Goal: Task Accomplishment & Management: Use online tool/utility

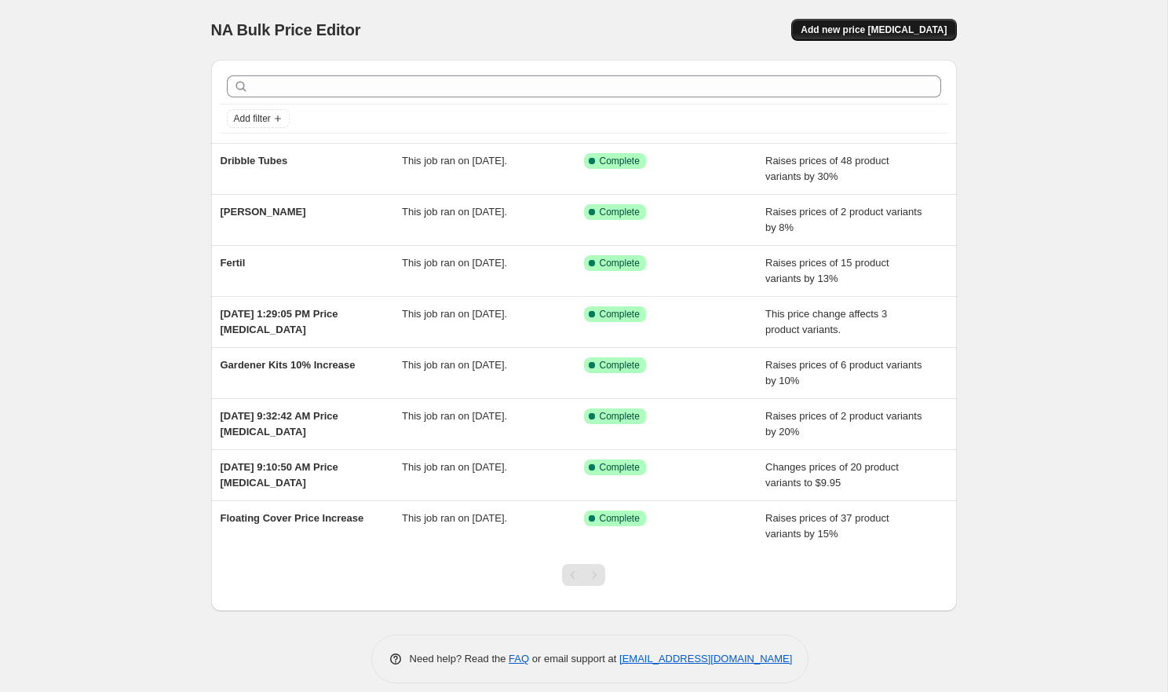
click at [934, 35] on span "Add new price [MEDICAL_DATA]" at bounding box center [874, 30] width 146 height 13
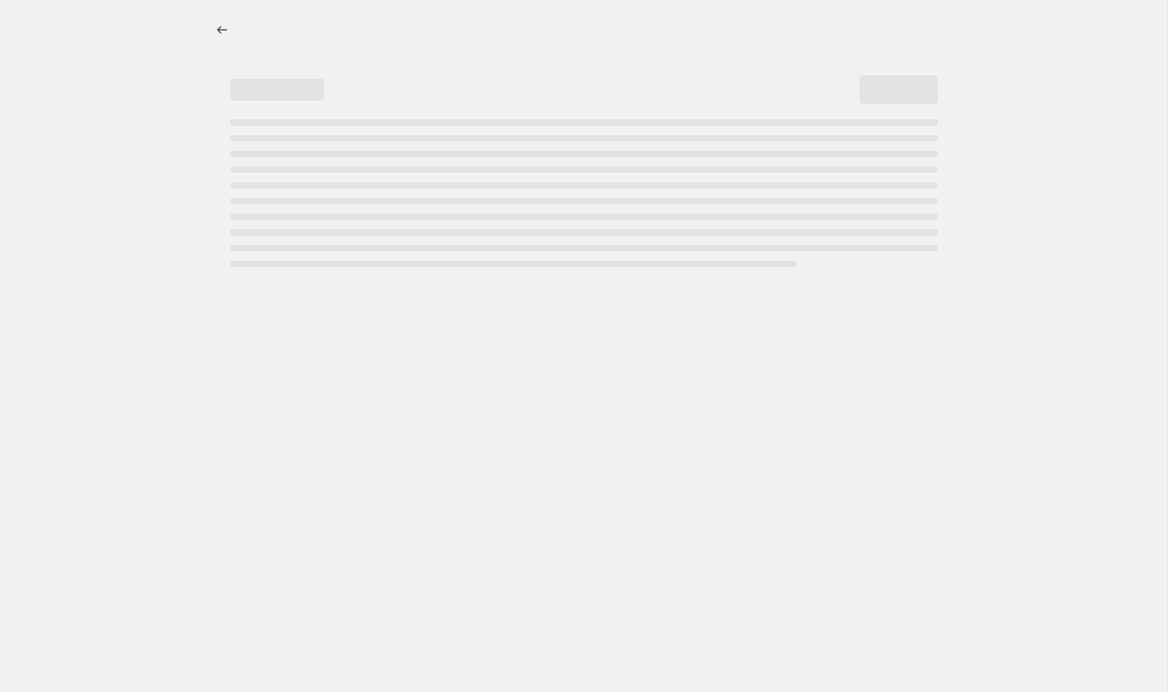
select select "percentage"
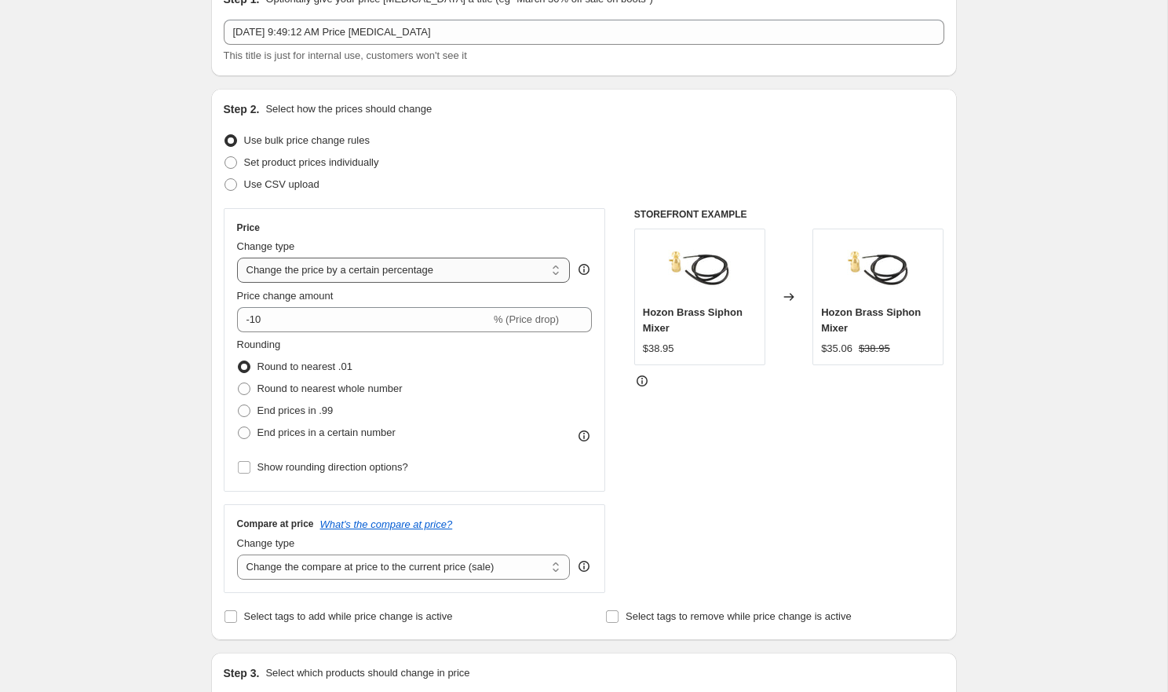
scroll to position [90, 0]
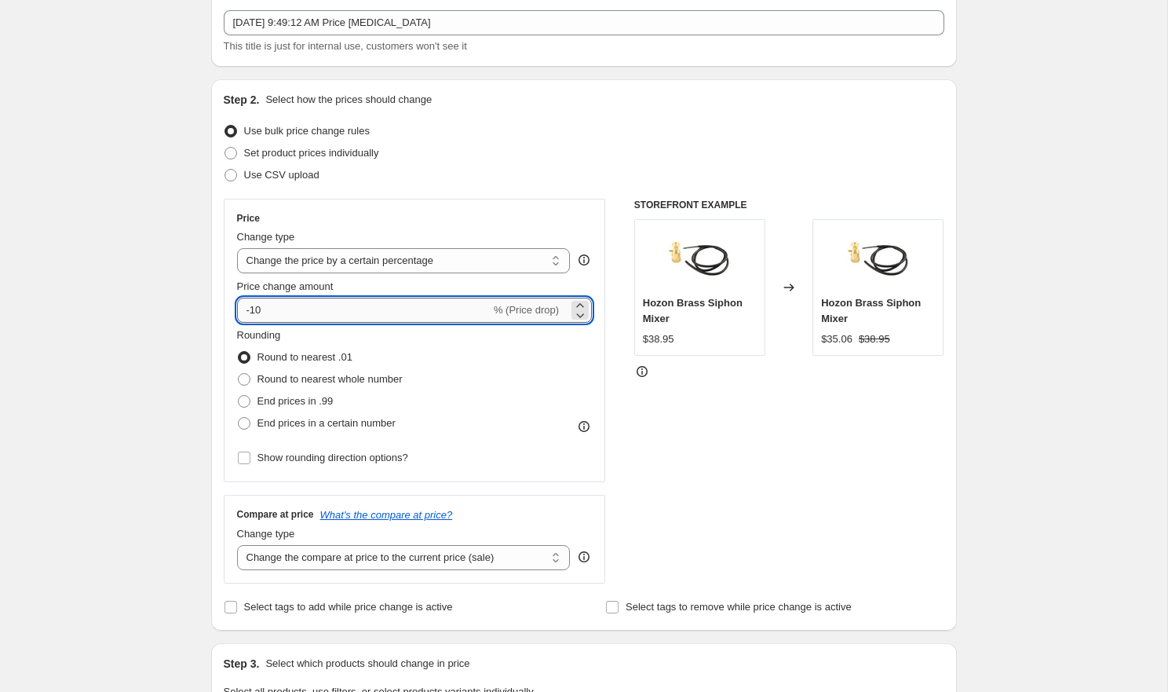
drag, startPoint x: 272, startPoint y: 308, endPoint x: 238, endPoint y: 304, distance: 34.9
click at [238, 304] on input "-10" at bounding box center [364, 310] width 254 height 25
type input "7"
click at [1006, 455] on div "Create new price [MEDICAL_DATA]. This page is ready Create new price [MEDICAL_D…" at bounding box center [583, 689] width 1167 height 1558
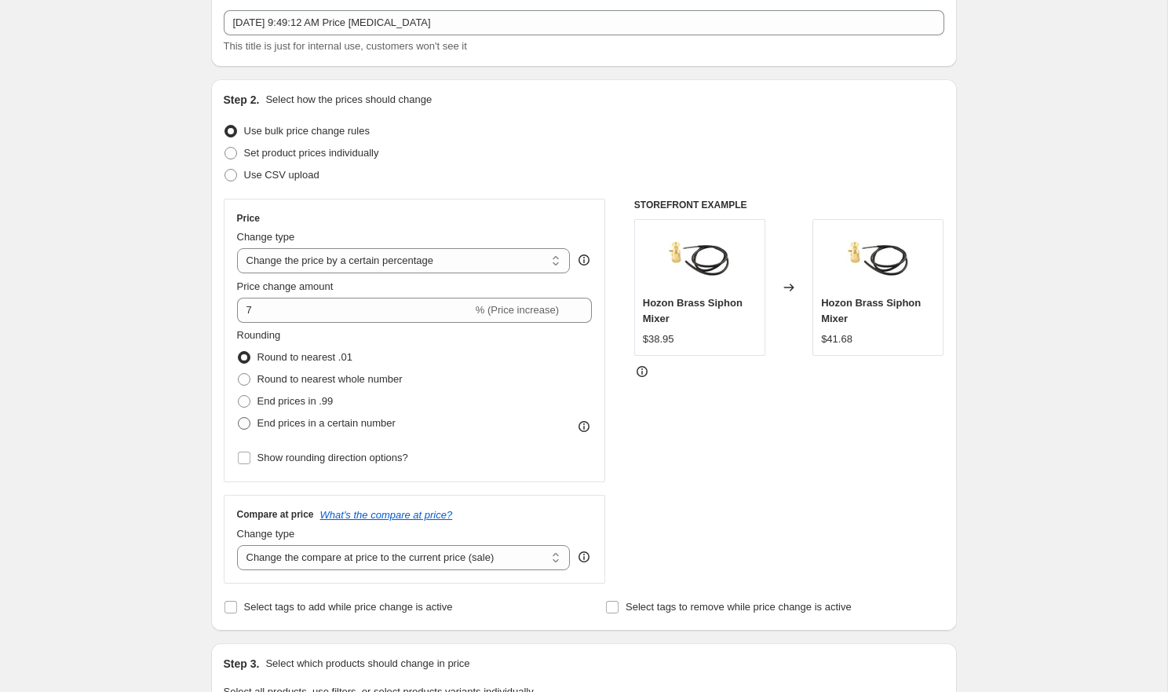
click at [322, 423] on span "End prices in a certain number" at bounding box center [326, 423] width 138 height 12
click at [239, 418] on input "End prices in a certain number" at bounding box center [238, 417] width 1 height 1
radio input "true"
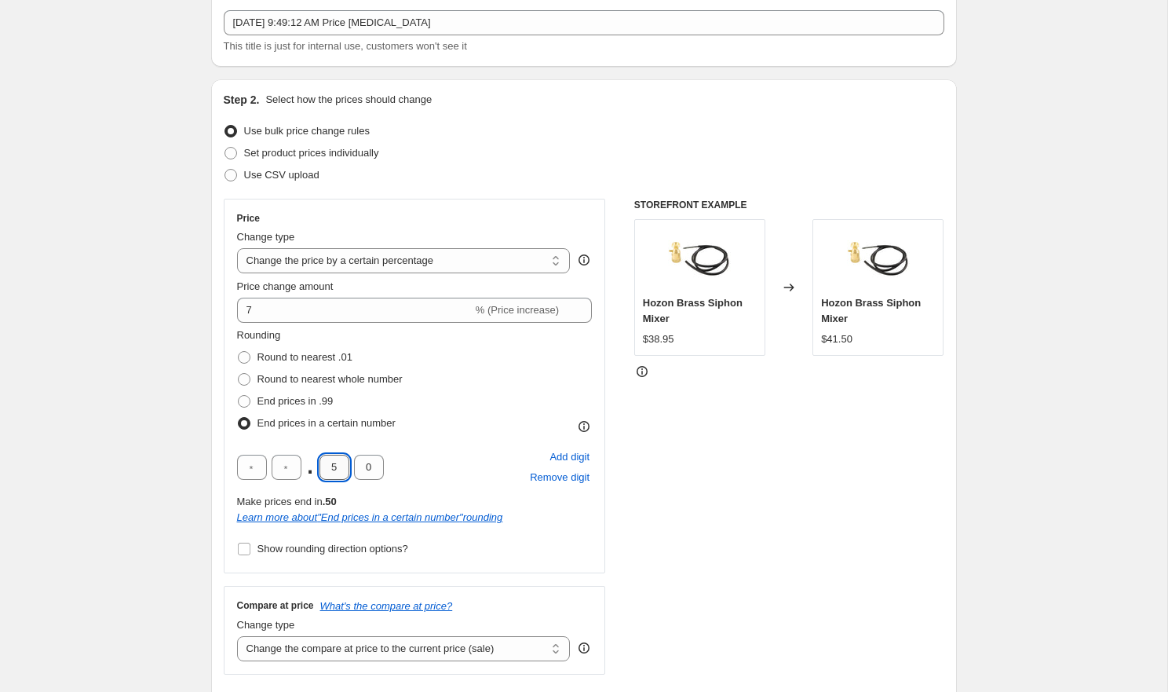
click at [335, 462] on input "5" at bounding box center [334, 467] width 30 height 25
type input "9"
type input "5"
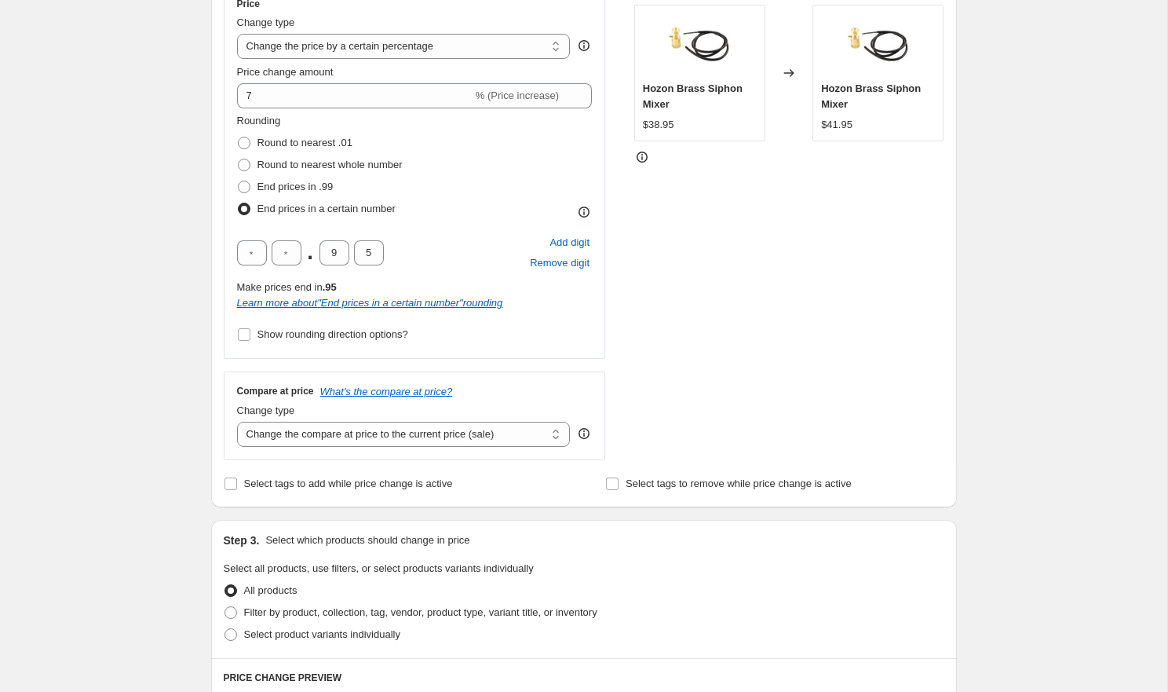
scroll to position [310, 0]
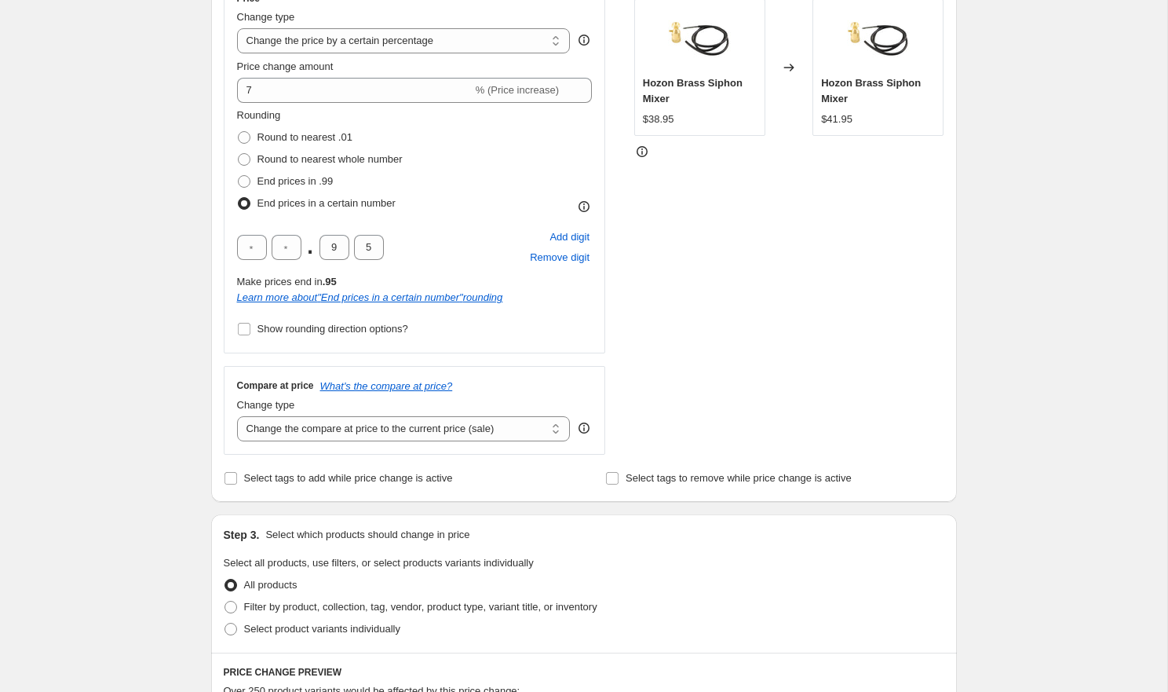
click at [181, 355] on div "Create new price change job. This page is ready Create new price change job Dra…" at bounding box center [583, 514] width 1167 height 1649
select select "remove"
click at [204, 471] on div "Step 1. Optionally give your price change job a title (eg "March 30% off sale o…" at bounding box center [578, 490] width 758 height 1506
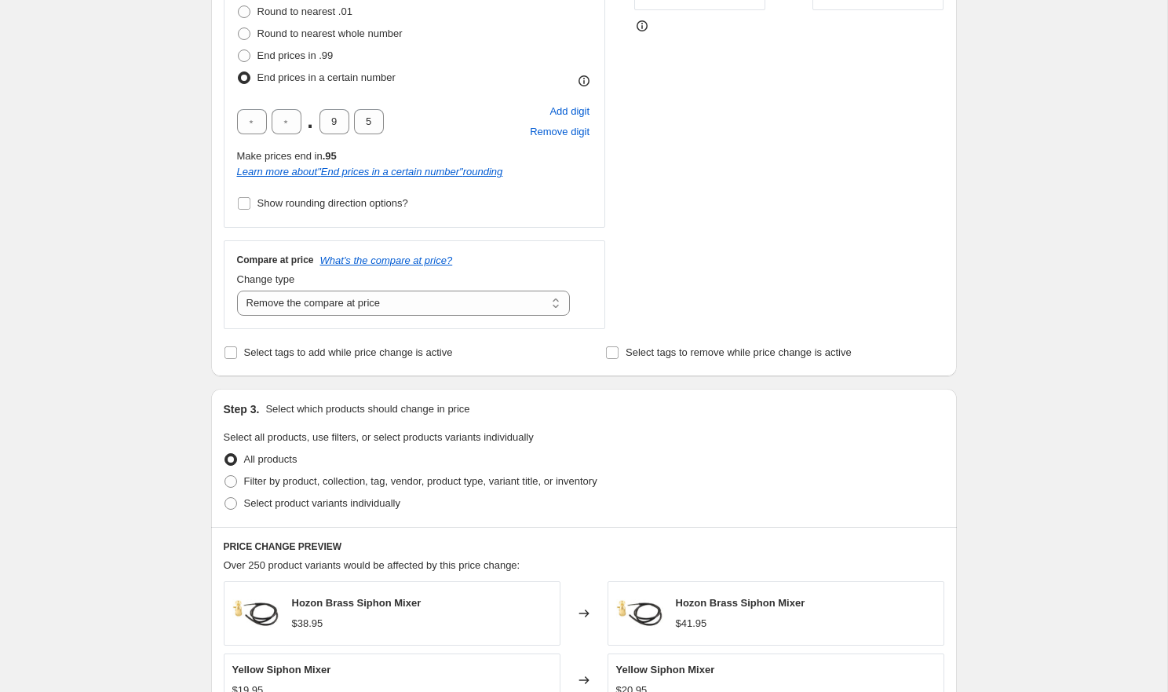
scroll to position [498, 0]
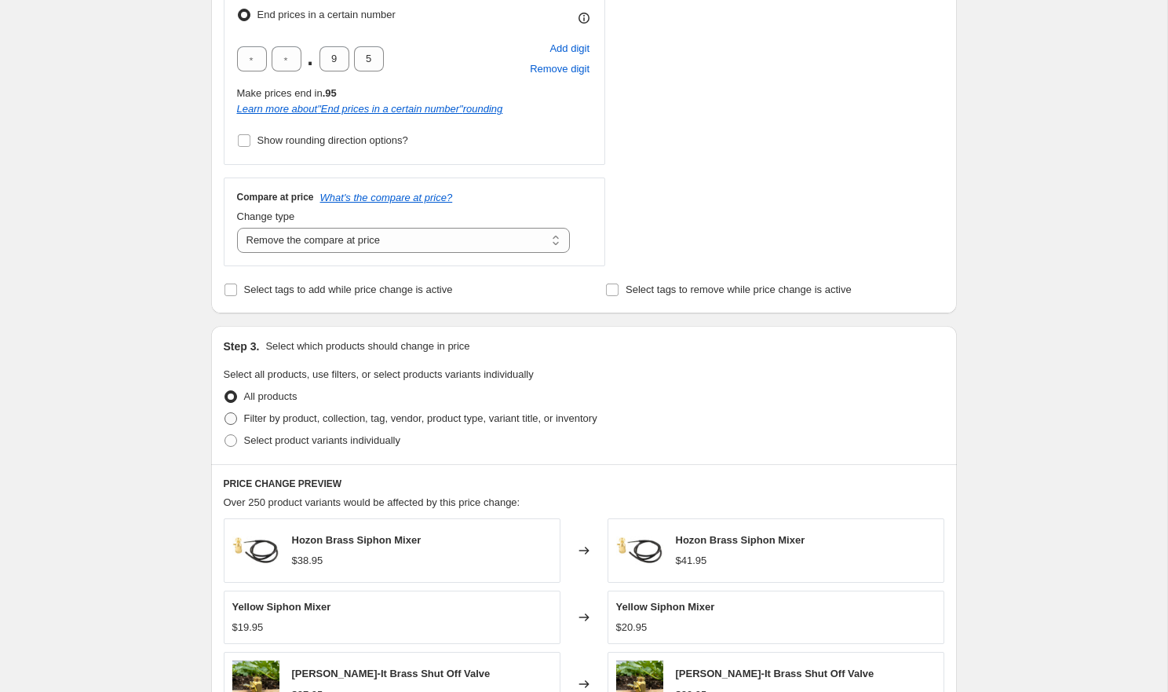
click at [341, 420] on span "Filter by product, collection, tag, vendor, product type, variant title, or inv…" at bounding box center [420, 418] width 353 height 12
click at [225, 413] on input "Filter by product, collection, tag, vendor, product type, variant title, or inv…" at bounding box center [225, 412] width 1 height 1
radio input "true"
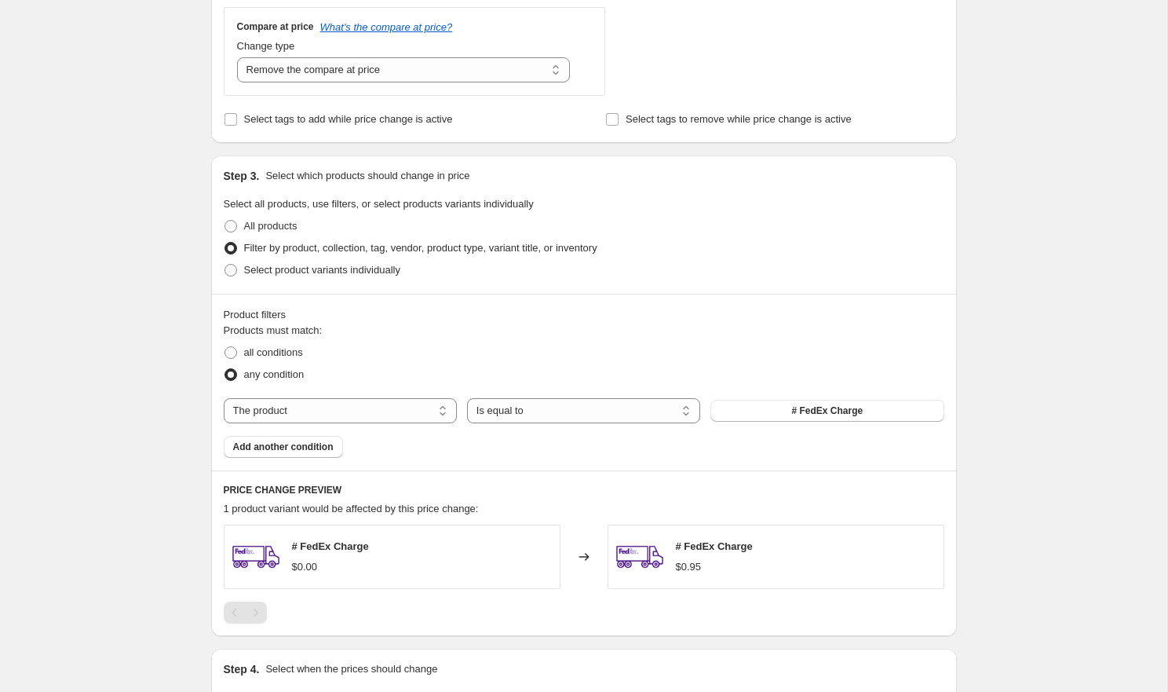
scroll to position [696, 0]
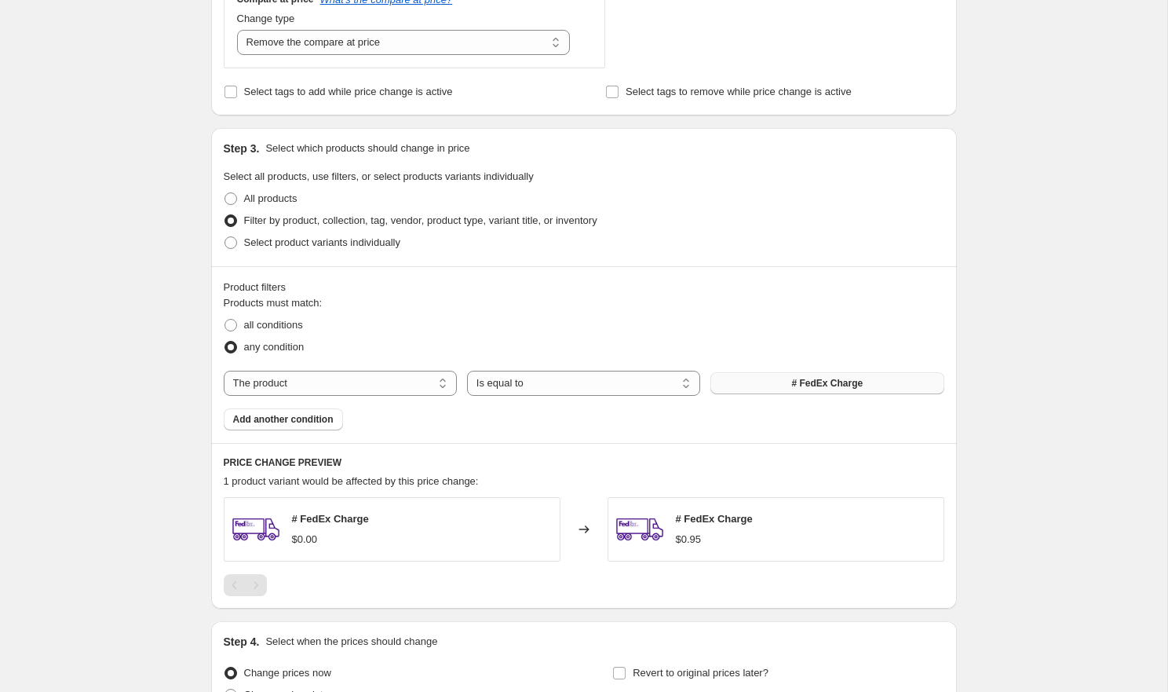
click at [747, 383] on button "# FedEx Charge" at bounding box center [826, 383] width 233 height 22
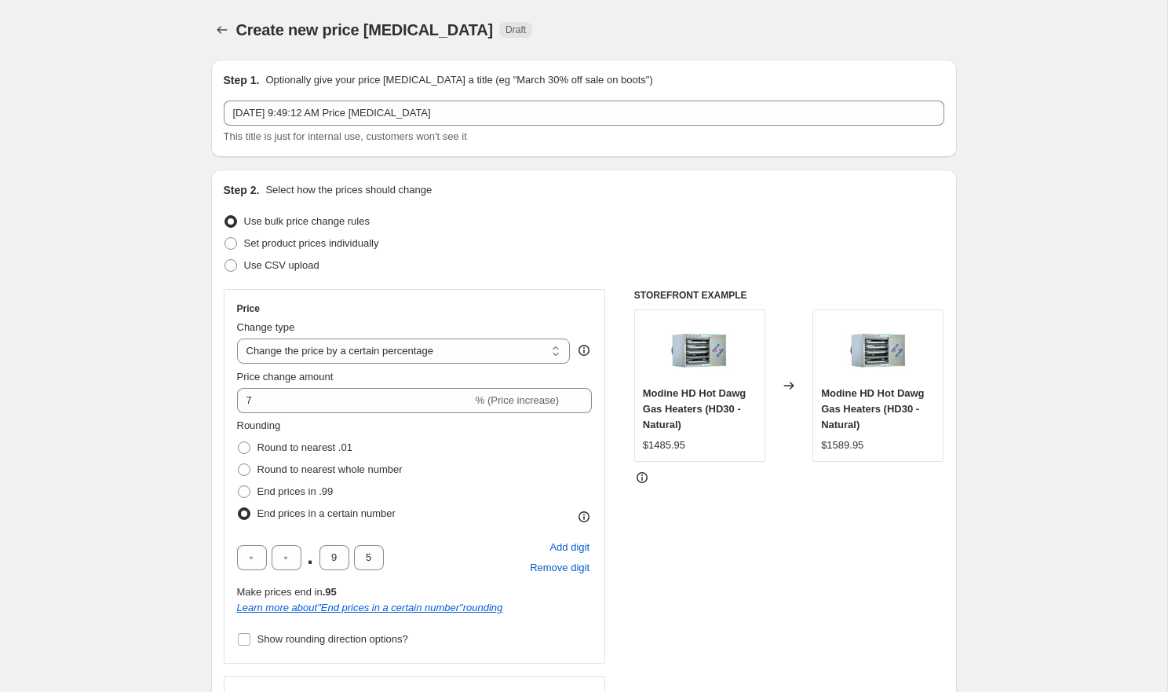
scroll to position [0, 0]
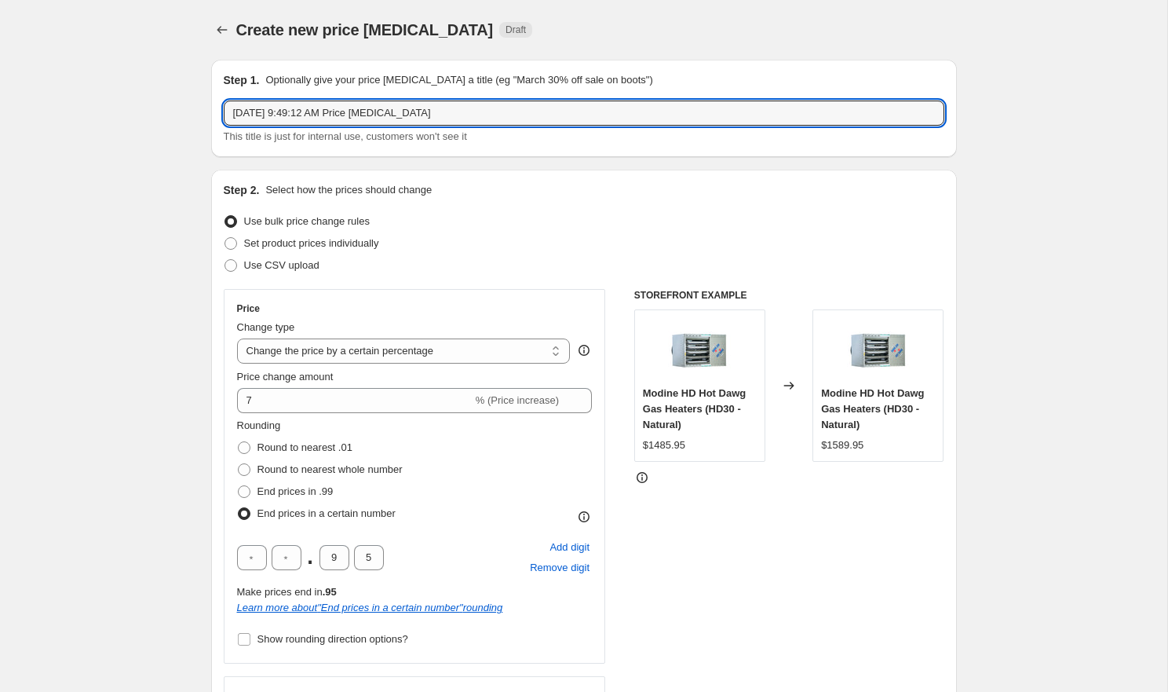
drag, startPoint x: 469, startPoint y: 116, endPoint x: 162, endPoint y: 148, distance: 308.6
drag, startPoint x: 445, startPoint y: 116, endPoint x: 212, endPoint y: 113, distance: 233.2
click at [212, 113] on div "Step 1. Optionally give your price change job a title (eg "March 30% off sale o…" at bounding box center [584, 108] width 746 height 97
type input "Hot Dawg Price Increase"
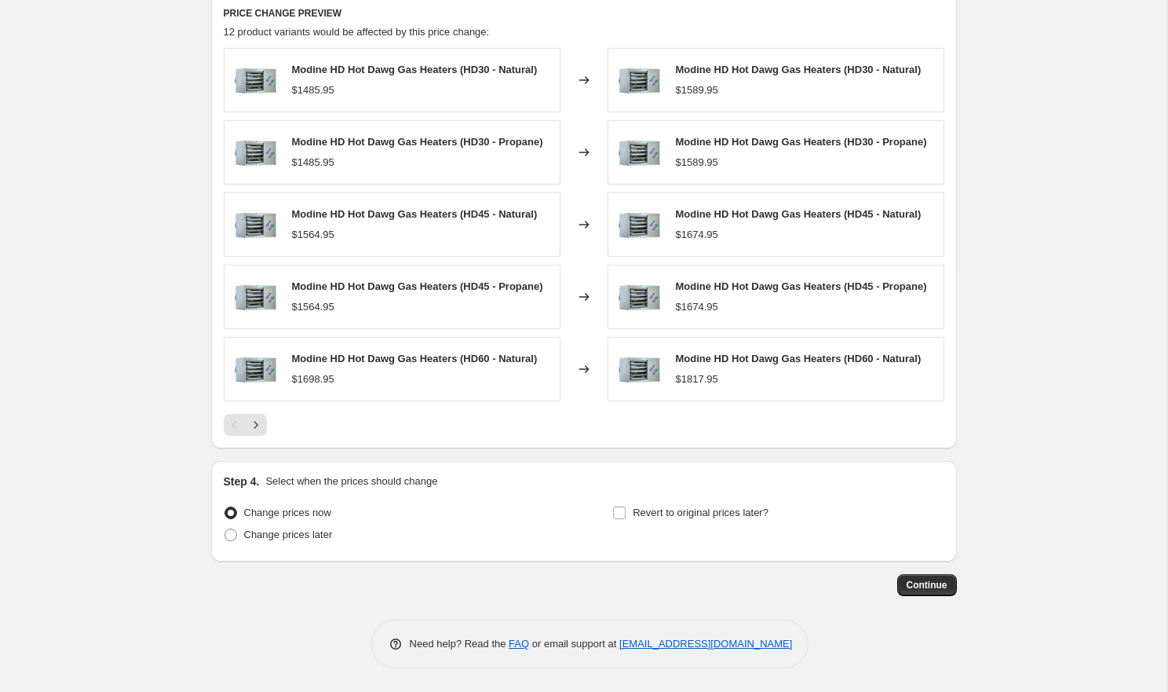
scroll to position [1155, 0]
click at [919, 590] on span "Continue" at bounding box center [927, 585] width 41 height 13
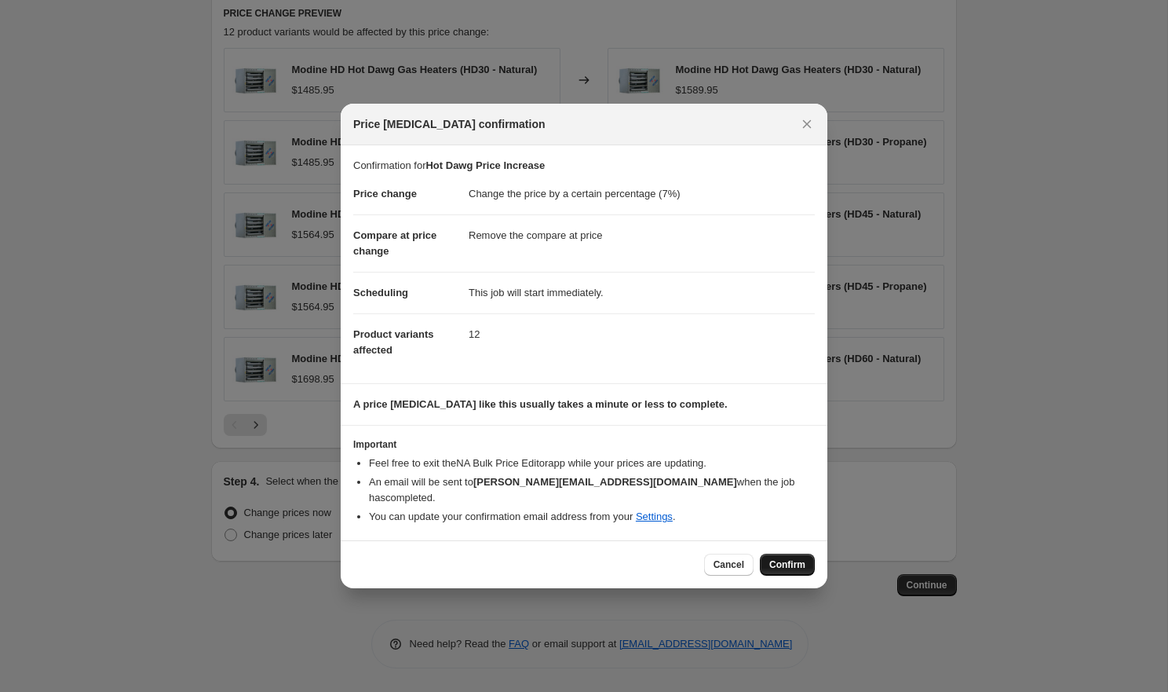
click at [783, 558] on span "Confirm" at bounding box center [787, 564] width 36 height 13
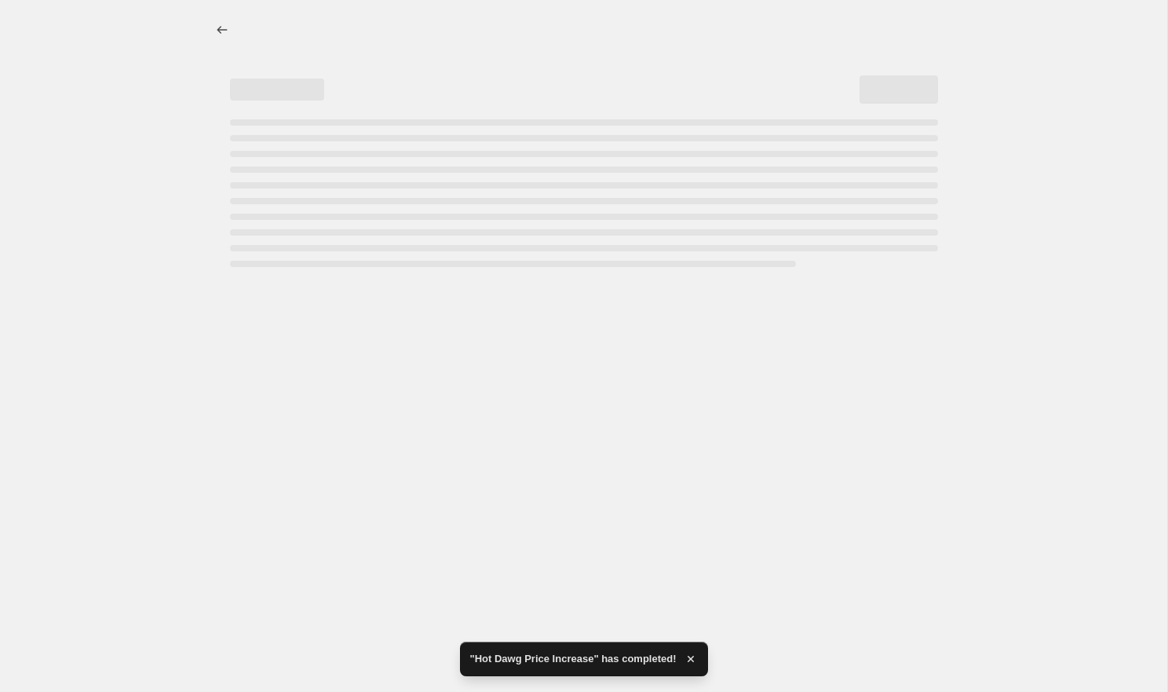
select select "percentage"
select select "remove"
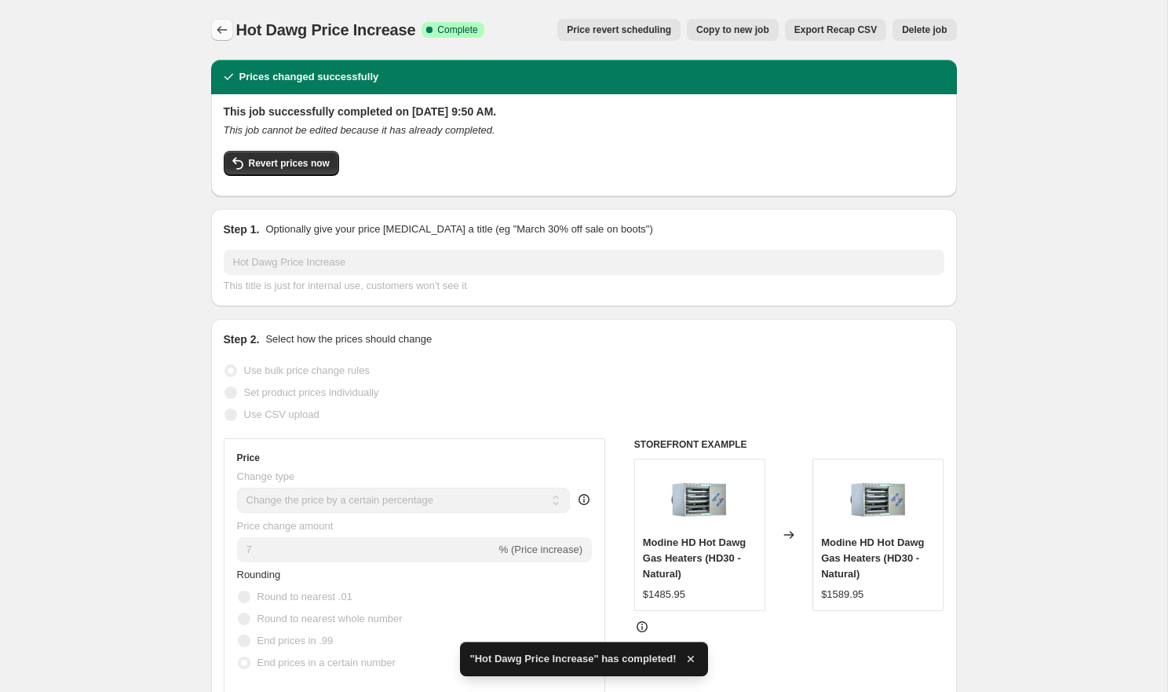
click at [227, 27] on icon "Price change jobs" at bounding box center [222, 30] width 16 height 16
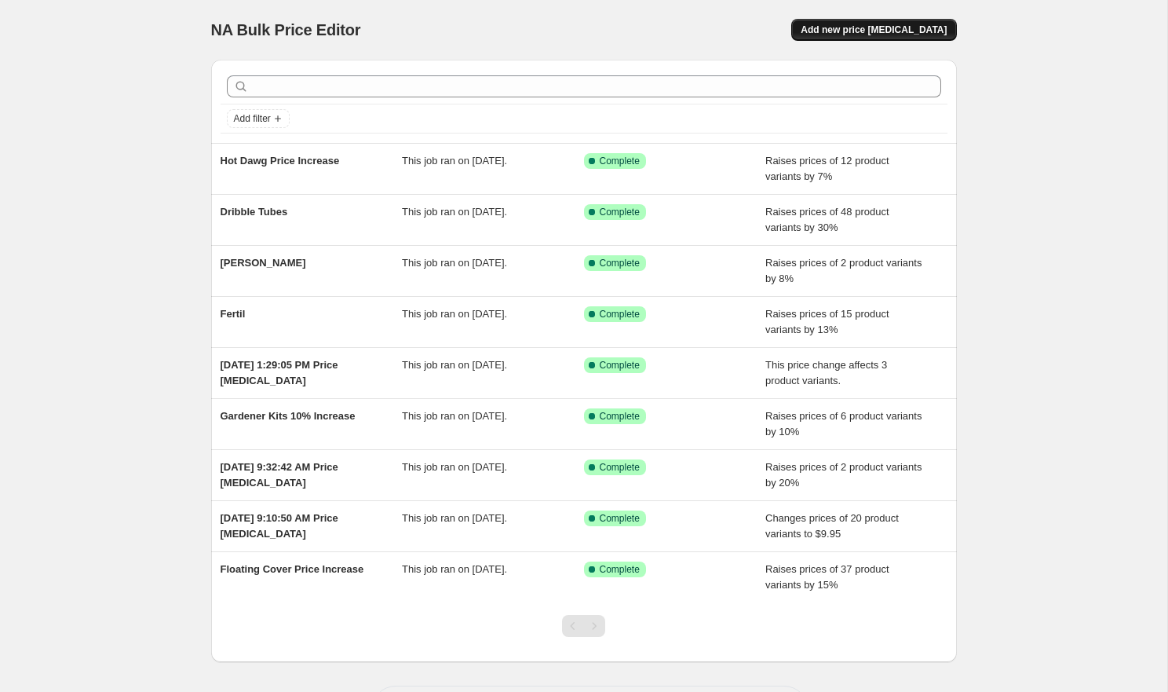
click at [866, 35] on span "Add new price [MEDICAL_DATA]" at bounding box center [874, 30] width 146 height 13
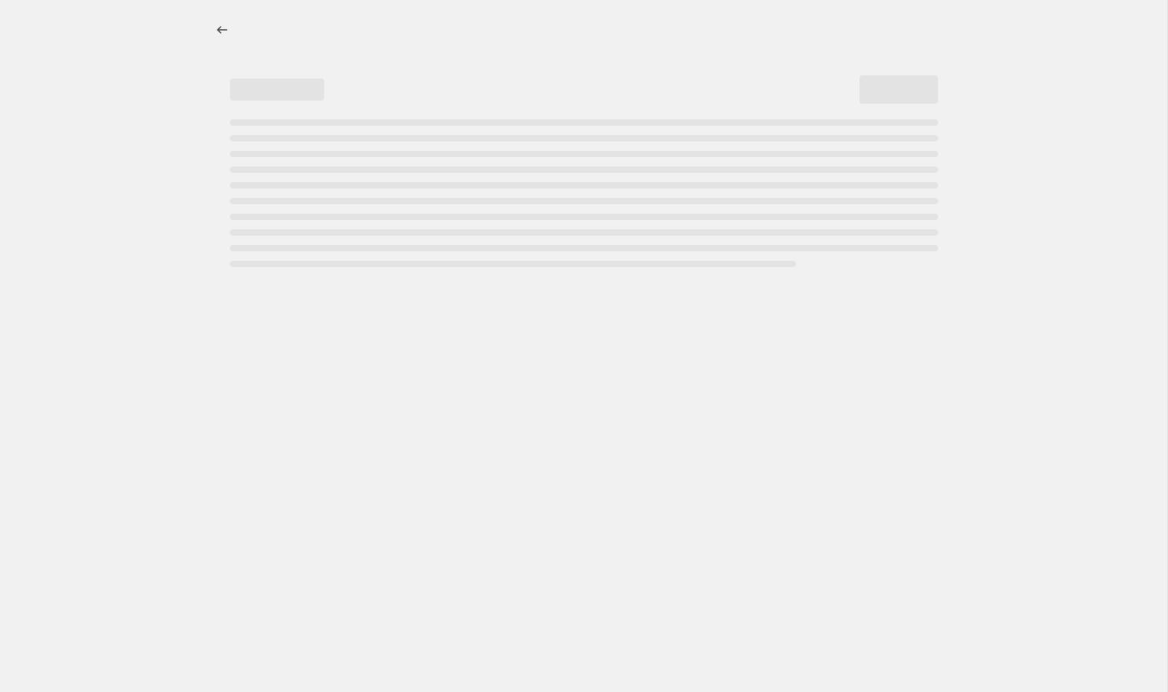
select select "percentage"
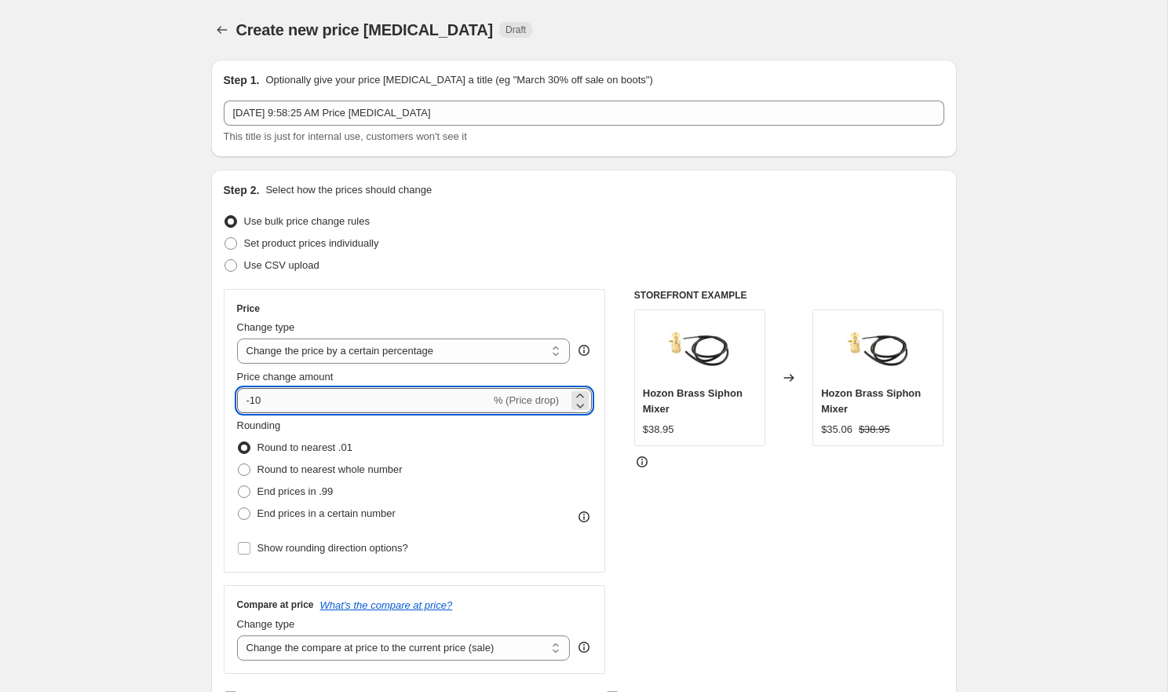
drag, startPoint x: 274, startPoint y: 400, endPoint x: 243, endPoint y: 400, distance: 30.6
click at [243, 400] on input "-10" at bounding box center [364, 400] width 254 height 25
type input "7"
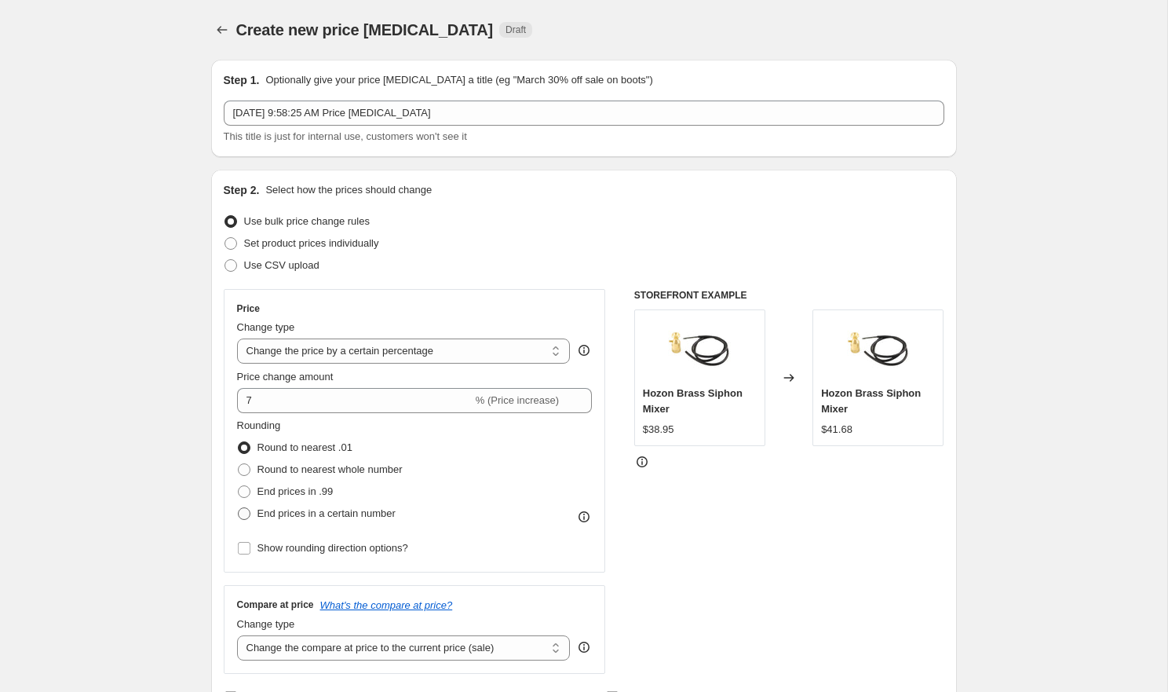
click at [271, 511] on span "End prices in a certain number" at bounding box center [326, 513] width 138 height 12
click at [239, 508] on input "End prices in a certain number" at bounding box center [238, 507] width 1 height 1
radio input "true"
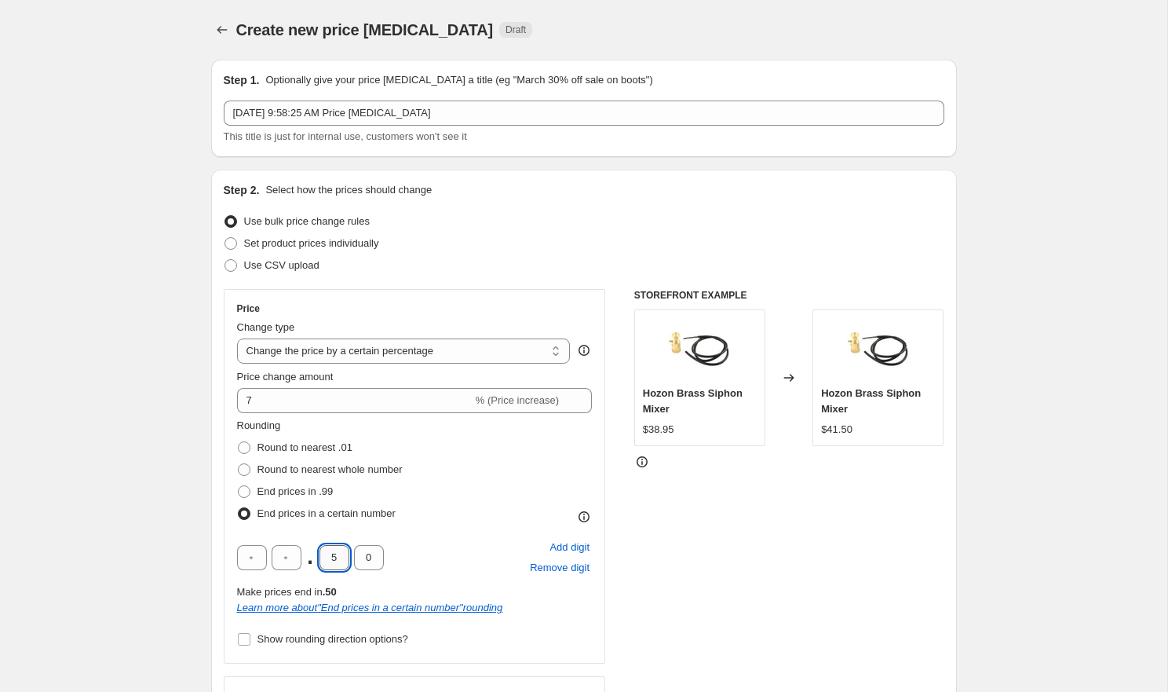
click at [335, 557] on input "5" at bounding box center [334, 557] width 30 height 25
type input "9"
type input "5"
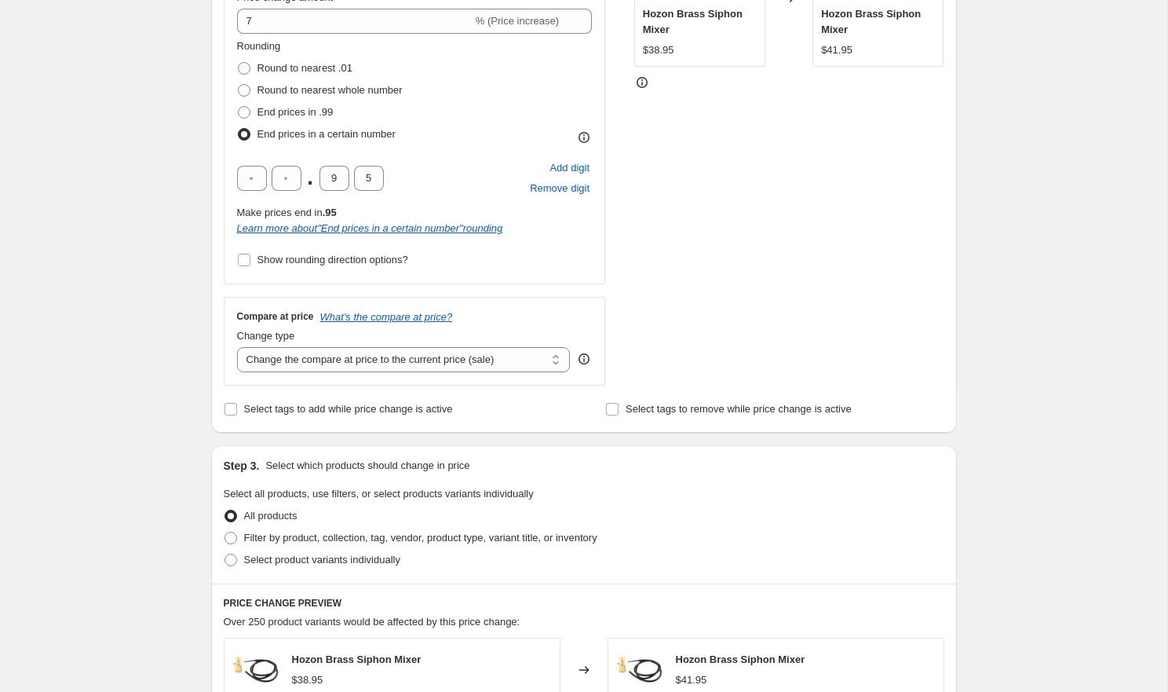
scroll to position [387, 0]
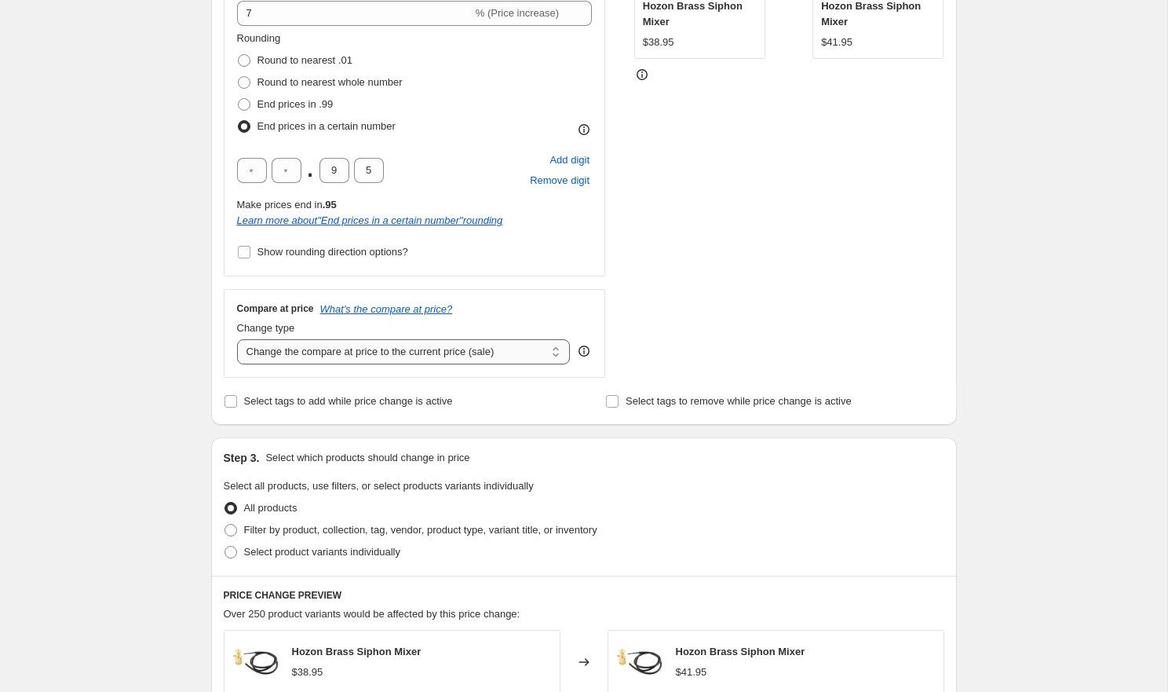
select select "remove"
click at [257, 531] on span "Filter by product, collection, tag, vendor, product type, variant title, or inv…" at bounding box center [420, 530] width 353 height 12
click at [225, 524] on input "Filter by product, collection, tag, vendor, product type, variant title, or inv…" at bounding box center [225, 524] width 1 height 1
radio input "true"
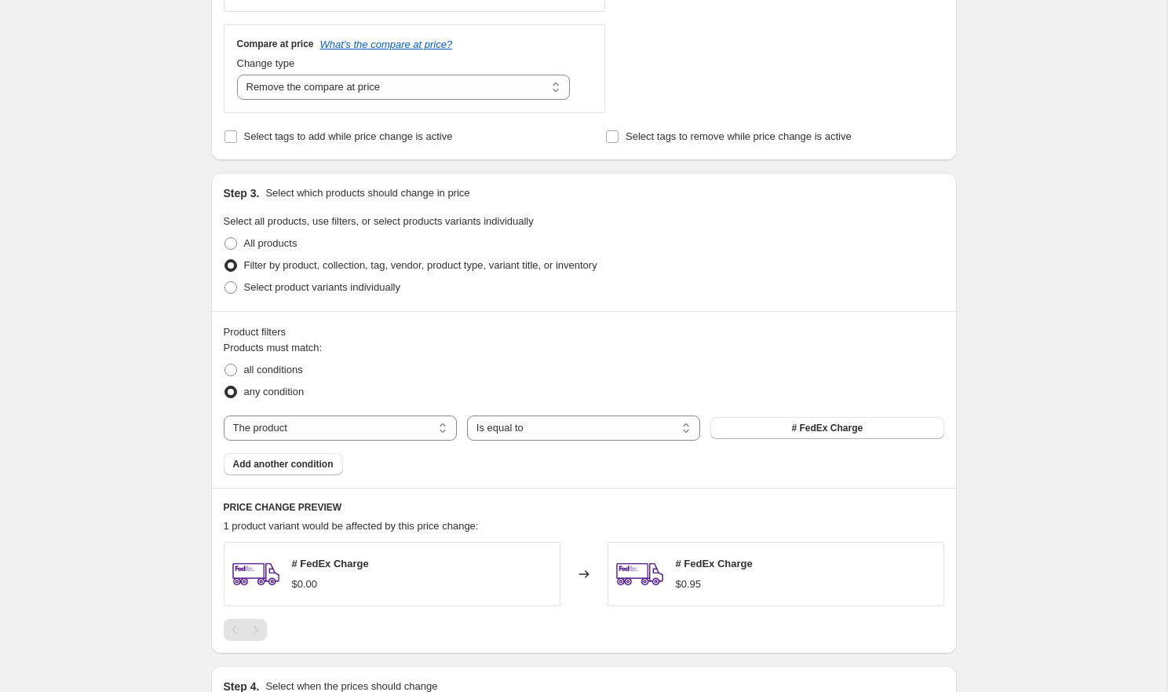
scroll to position [664, 0]
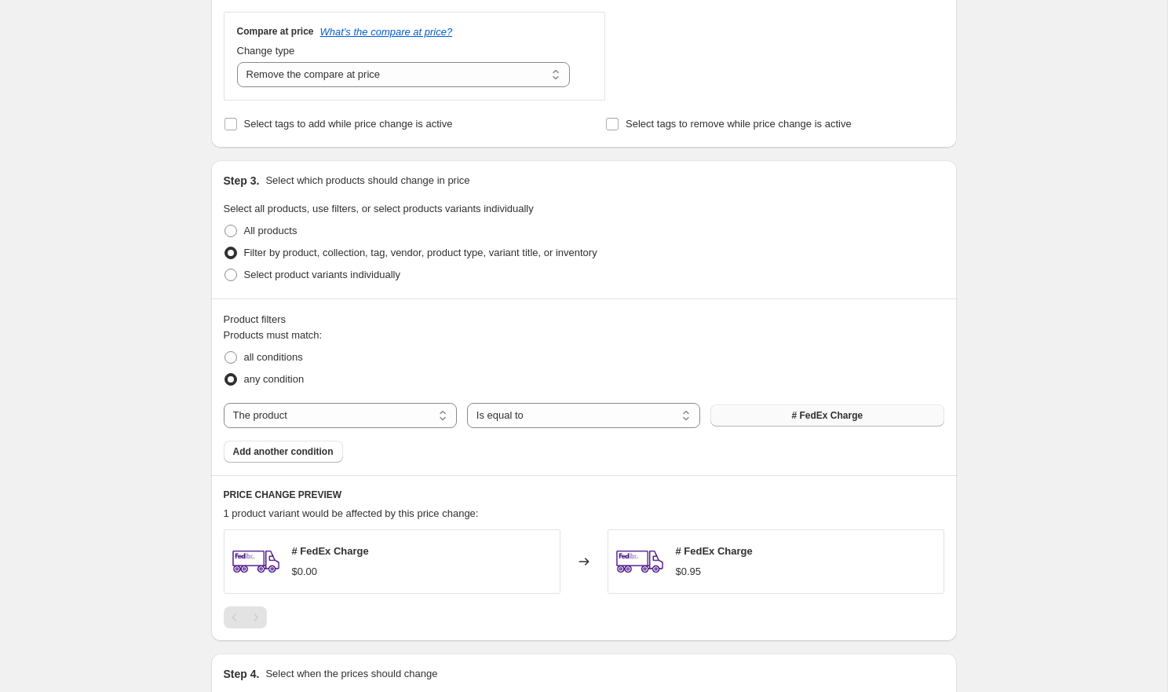
click at [795, 410] on span "# FedEx Charge" at bounding box center [826, 415] width 71 height 13
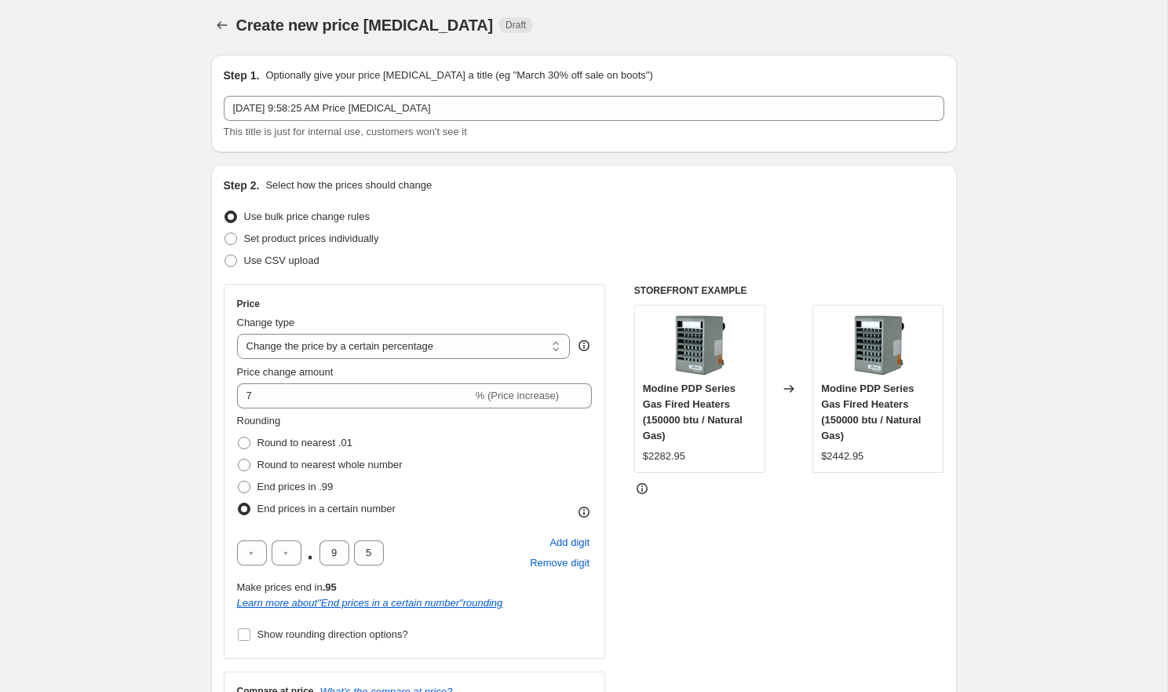
scroll to position [7, 0]
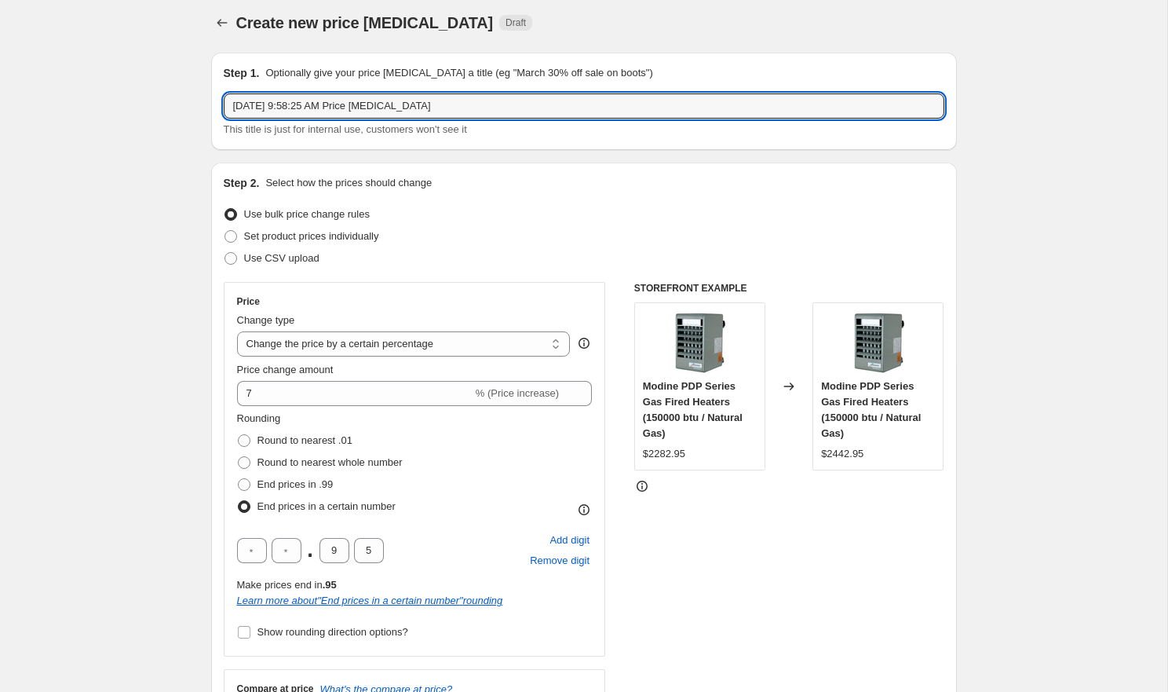
drag, startPoint x: 470, startPoint y: 106, endPoint x: 221, endPoint y: 108, distance: 249.6
click at [221, 108] on div "Step 1. Optionally give your price change job a title (eg "March 30% off sale o…" at bounding box center [584, 101] width 746 height 97
type input "PDP Increase"
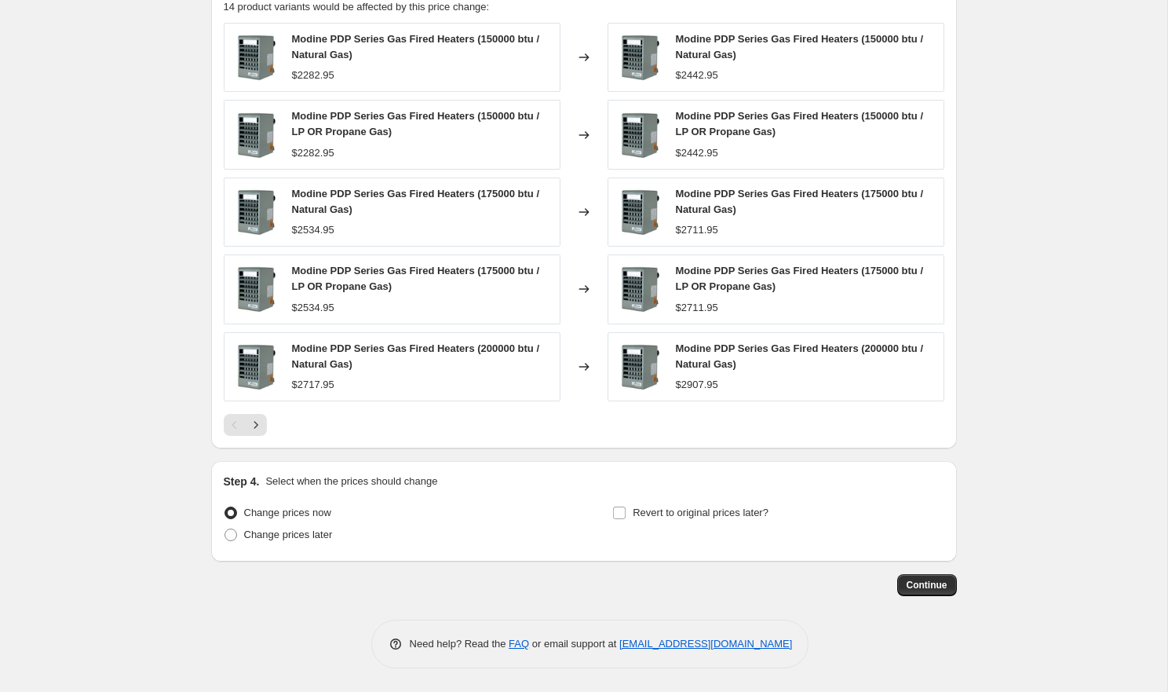
scroll to position [1170, 0]
click at [918, 579] on span "Continue" at bounding box center [927, 585] width 41 height 13
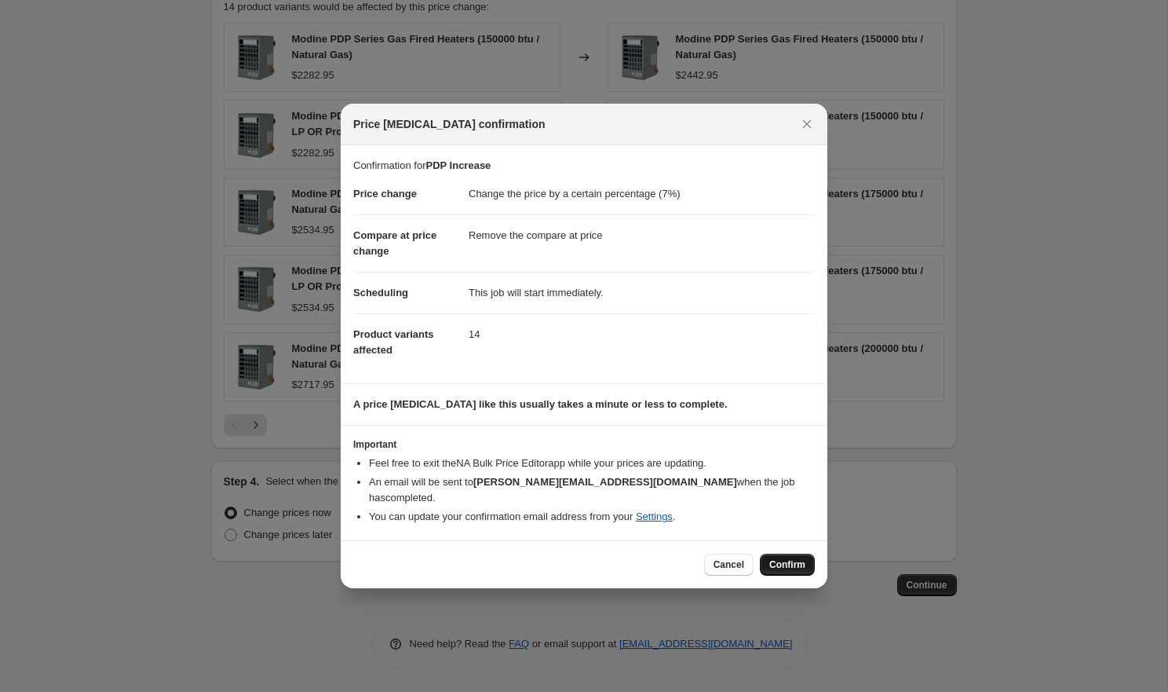
click at [785, 558] on span "Confirm" at bounding box center [787, 564] width 36 height 13
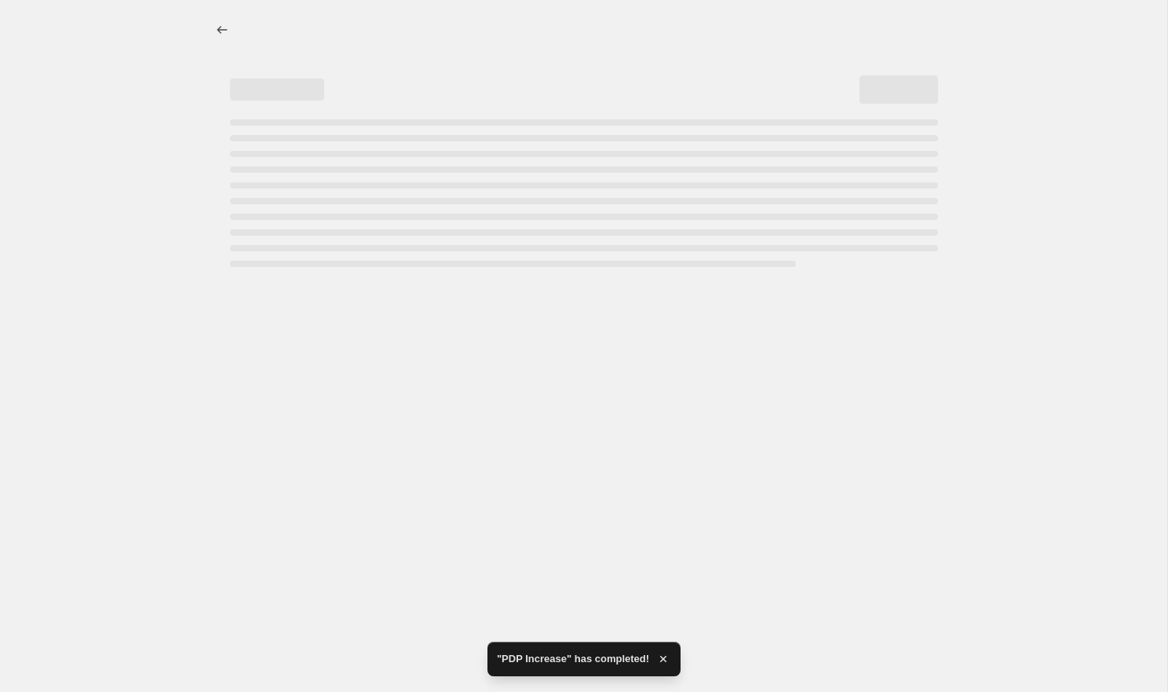
select select "percentage"
select select "remove"
